Goal: Information Seeking & Learning: Learn about a topic

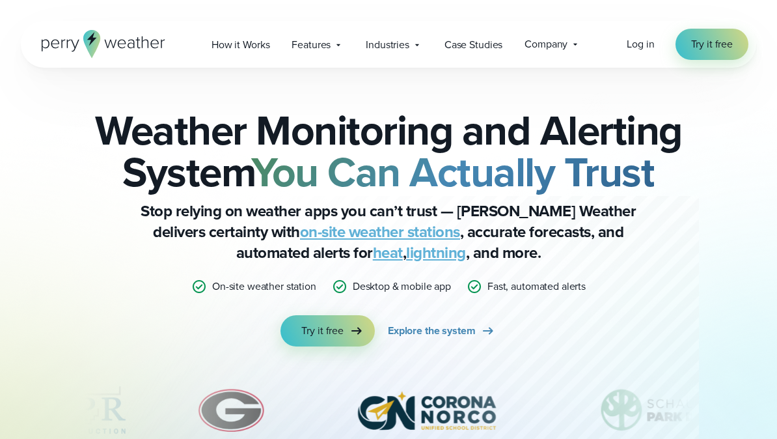
click at [465, 323] on span "Explore the system" at bounding box center [432, 331] width 88 height 16
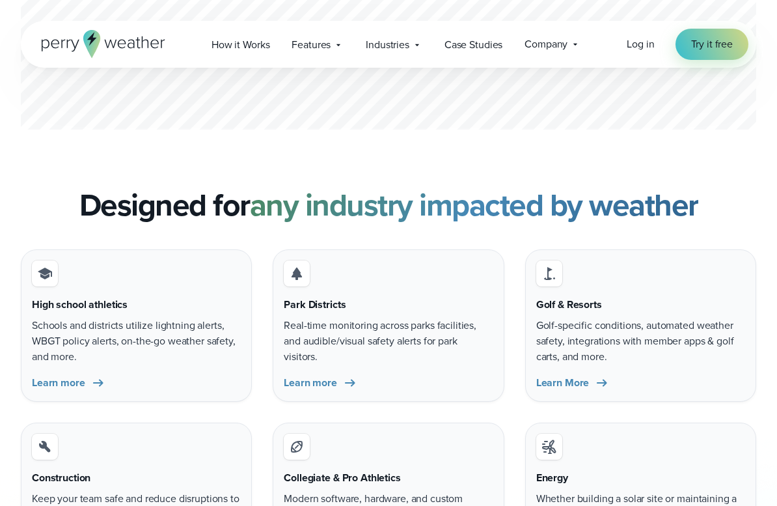
scroll to position [3807, 0]
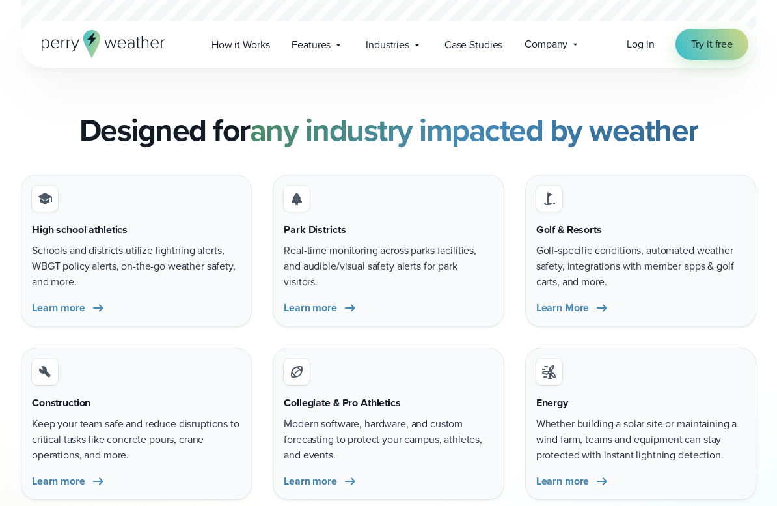
click at [68, 300] on span "Learn more" at bounding box center [58, 308] width 53 height 16
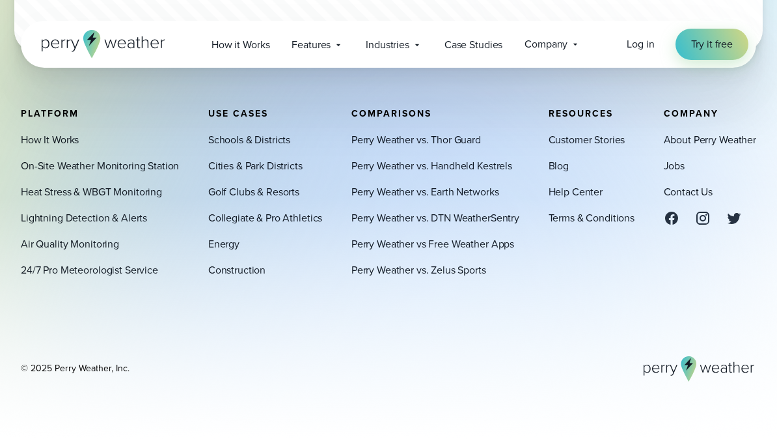
scroll to position [7556, 0]
click at [270, 141] on link "Schools & Districts" at bounding box center [249, 139] width 82 height 16
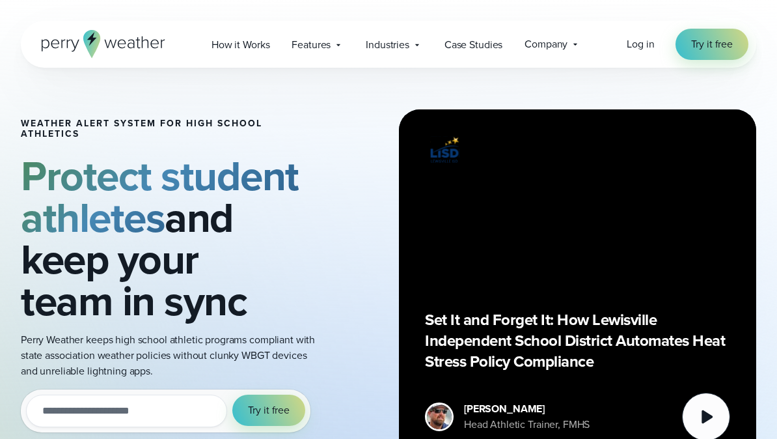
click at [244, 43] on span "How it Works" at bounding box center [241, 45] width 58 height 16
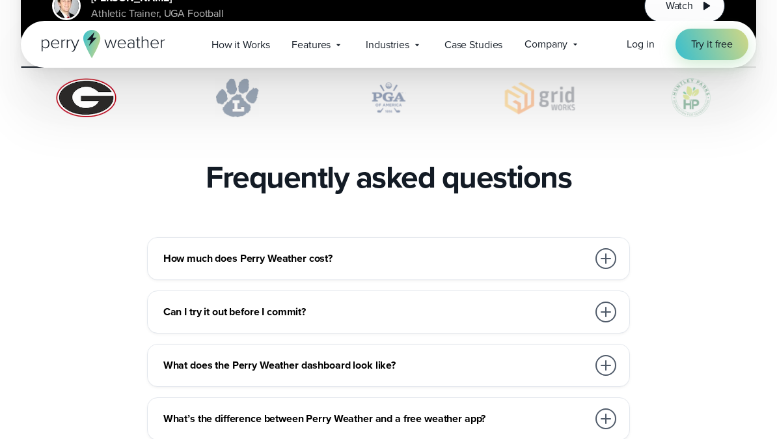
scroll to position [2794, 0]
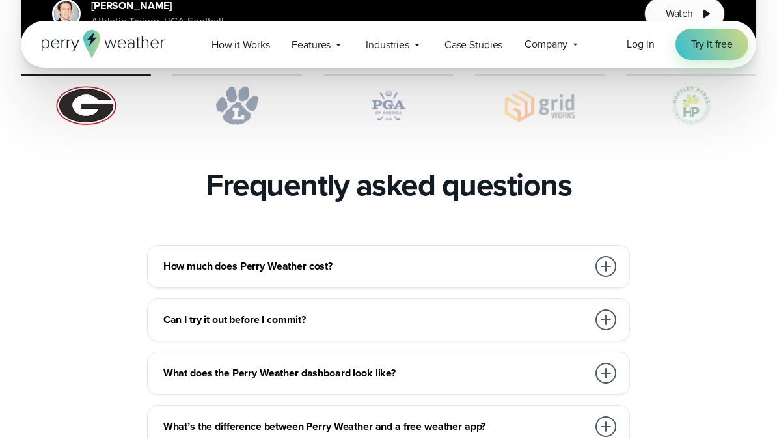
click at [344, 312] on h3 "Can I try it out before I commit?" at bounding box center [375, 320] width 425 height 16
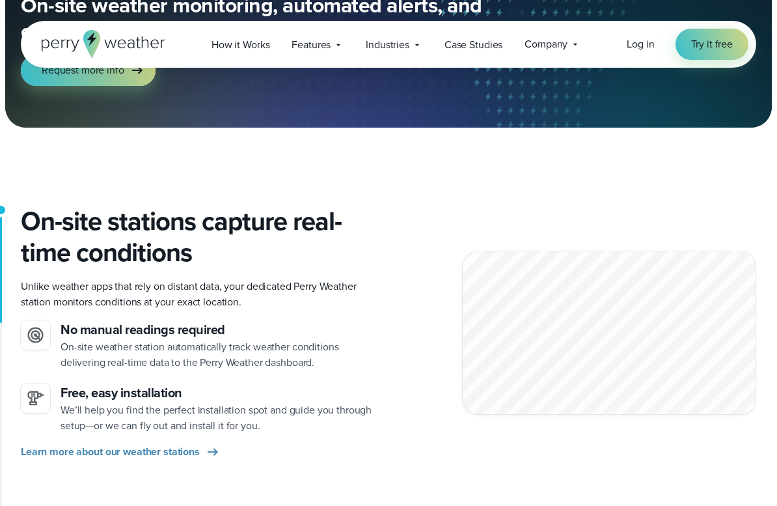
scroll to position [256, 0]
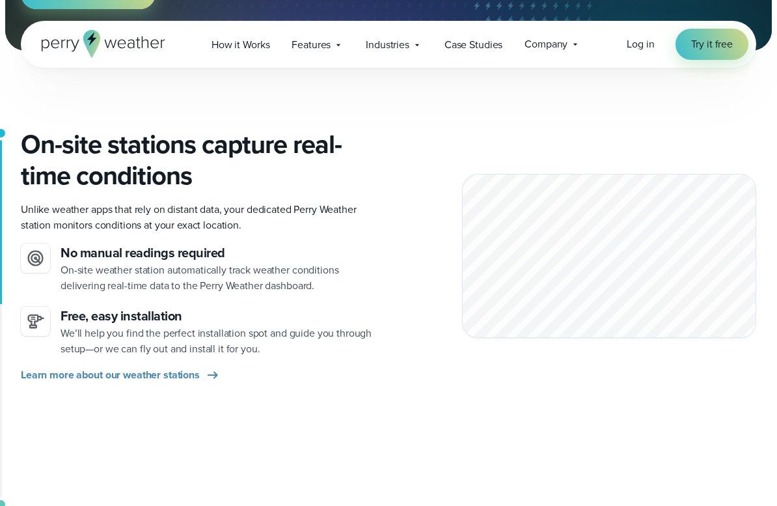
click at [185, 363] on div "On-site stations capture real-time conditions Unlike weather apps that rely on …" at bounding box center [199, 256] width 357 height 254
click at [207, 381] on icon at bounding box center [213, 375] width 16 height 16
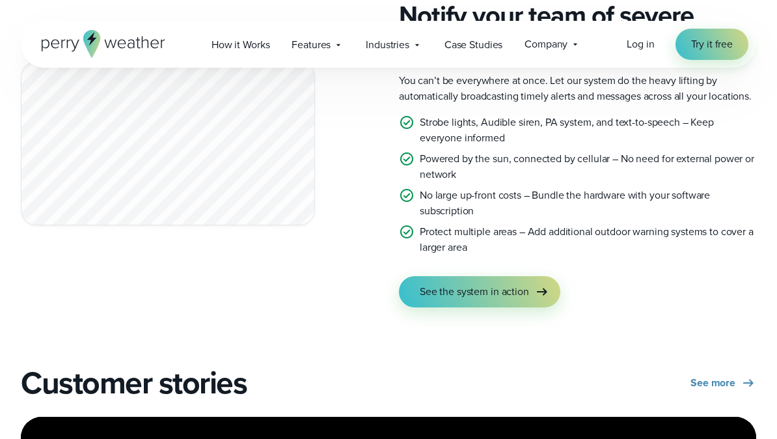
scroll to position [2340, 0]
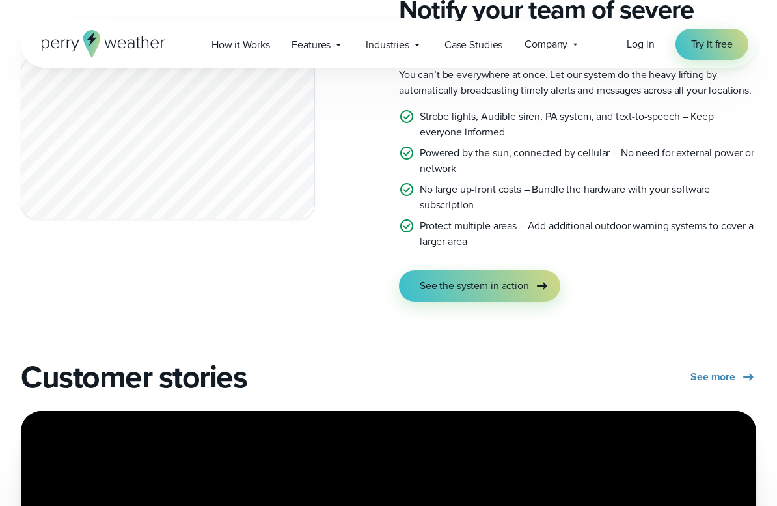
scroll to position [2397, 0]
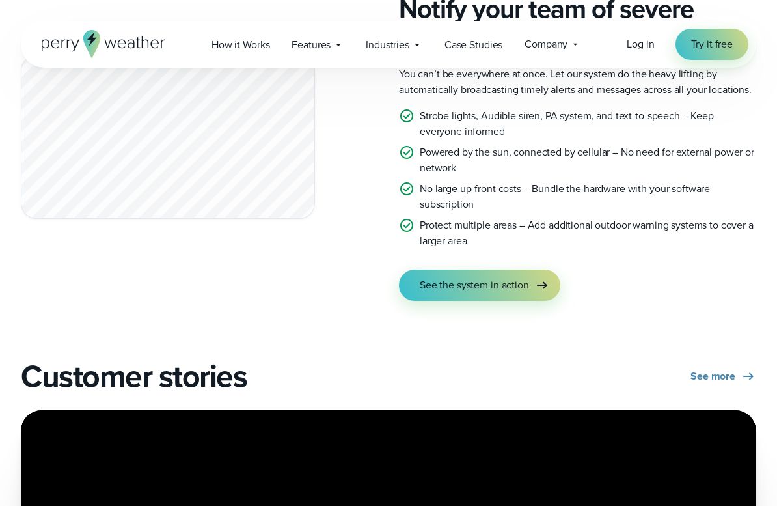
click at [465, 297] on link "See the system in action" at bounding box center [479, 284] width 161 height 31
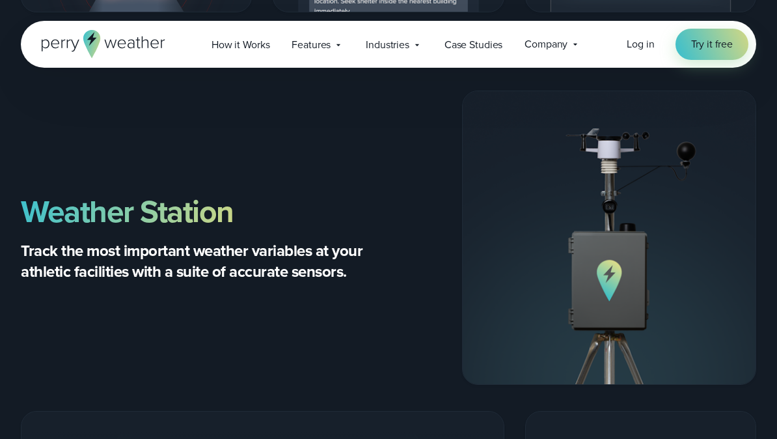
scroll to position [2269, 0]
